Goal: Task Accomplishment & Management: Use online tool/utility

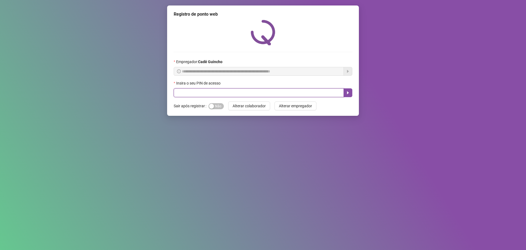
click at [183, 94] on input "text" at bounding box center [259, 92] width 170 height 9
type input "*****"
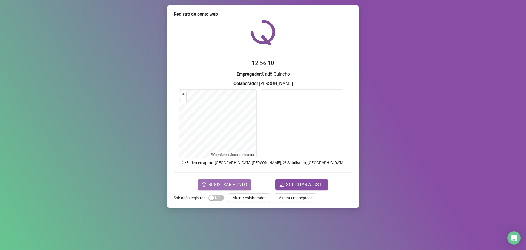
click at [215, 187] on span "REGISTRAR PONTO" at bounding box center [227, 184] width 39 height 7
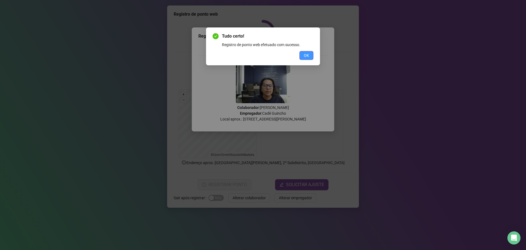
click at [313, 55] on button "OK" at bounding box center [306, 55] width 14 height 9
